Goal: Task Accomplishment & Management: Use online tool/utility

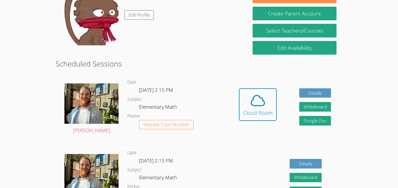
scroll to position [107, 0]
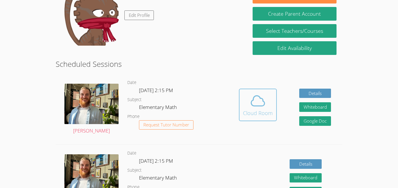
click at [260, 106] on icon at bounding box center [257, 101] width 16 height 16
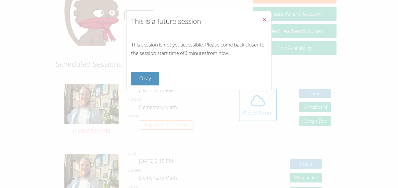
click at [265, 20] on icon "Close" at bounding box center [264, 19] width 5 height 5
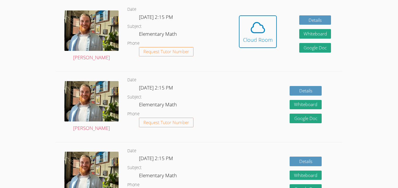
scroll to position [183, 0]
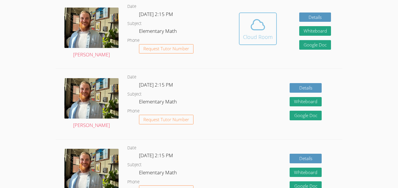
click at [256, 36] on div "Cloud Room" at bounding box center [258, 37] width 30 height 8
click at [249, 19] on span at bounding box center [258, 25] width 30 height 16
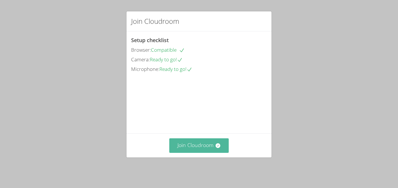
click at [206, 152] on button "Join Cloudroom" at bounding box center [199, 146] width 60 height 14
click at [211, 148] on button "Join Cloudroom" at bounding box center [199, 146] width 60 height 14
